Goal: Find contact information: Find contact information

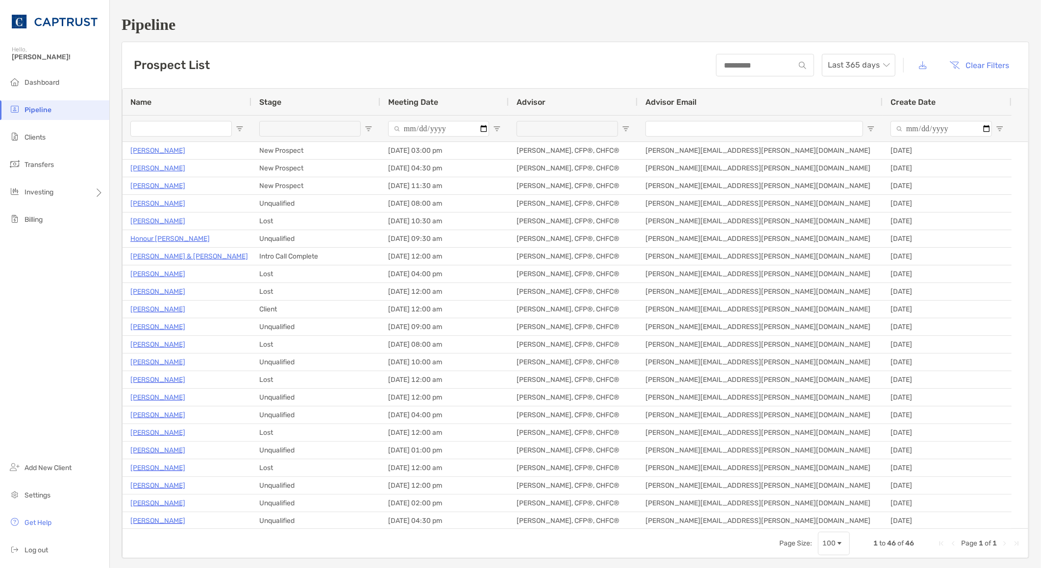
drag, startPoint x: 26, startPoint y: 357, endPoint x: 63, endPoint y: 337, distance: 41.9
click at [29, 358] on div "Dashboard Pipeline Clients Transfers Investing Billing Add New Client Settings …" at bounding box center [54, 320] width 109 height 495
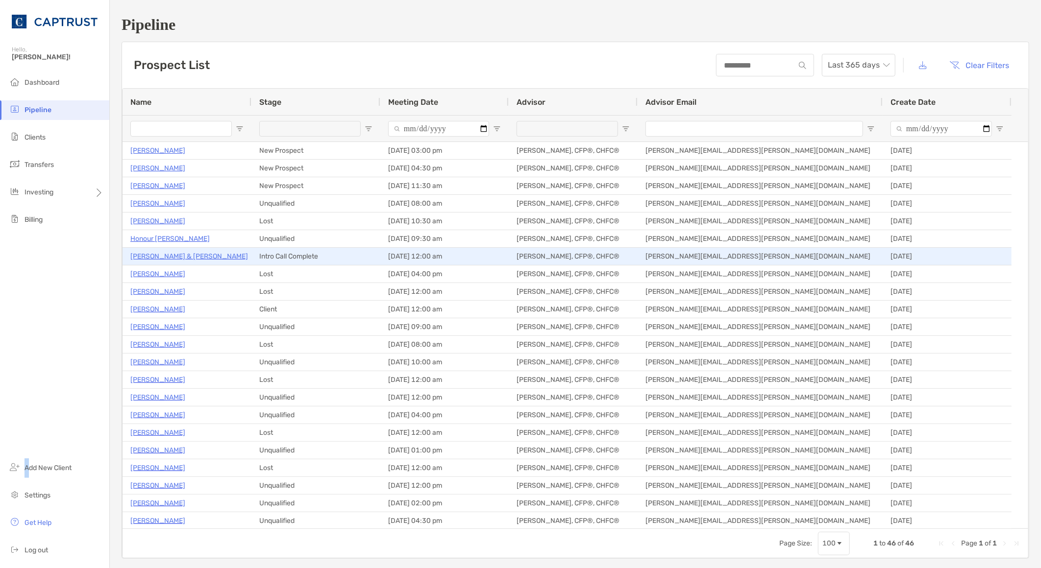
click at [177, 255] on p "[PERSON_NAME] & [PERSON_NAME]" at bounding box center [189, 256] width 118 height 12
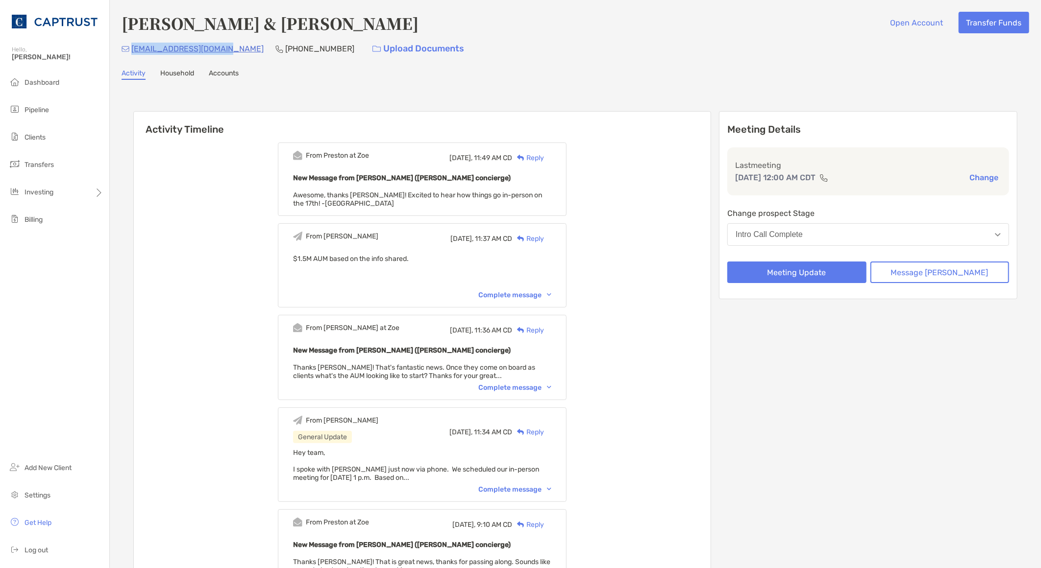
drag, startPoint x: 230, startPoint y: 49, endPoint x: 133, endPoint y: 49, distance: 97.5
click at [133, 49] on div "[EMAIL_ADDRESS][DOMAIN_NAME] [PHONE_NUMBER] Upload Documents" at bounding box center [576, 48] width 908 height 21
copy p "[EMAIL_ADDRESS][DOMAIN_NAME]"
